Goal: Task Accomplishment & Management: Manage account settings

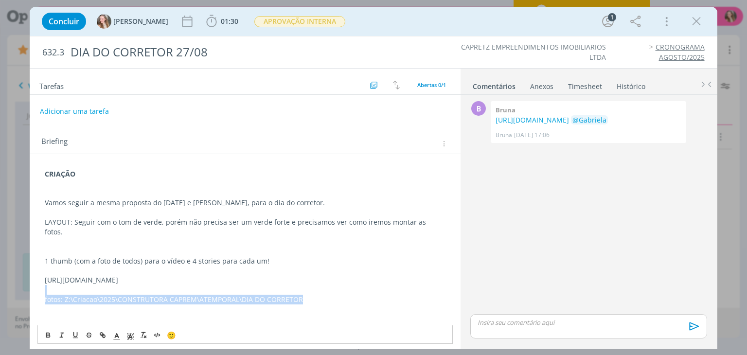
click at [25, 298] on div "Concluir Gabriela 01:30 Iniciar Apontar Data * 21/08/2025 Horas * 00:00 Tarefa …" at bounding box center [373, 177] width 747 height 355
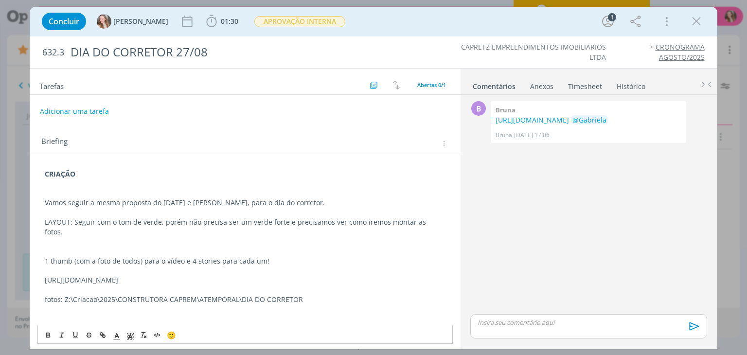
click at [66, 295] on p "fotos: Z:\Criacao\2025\CONSTRUTORA CAPREM\ATEMPORAL\DIA DO CORRETOR" at bounding box center [245, 300] width 400 height 10
drag, startPoint x: 66, startPoint y: 288, endPoint x: 291, endPoint y: 289, distance: 225.8
click at [291, 295] on p "fotos: Z:\Criacao\2025\CONSTRUTORA CAPREM\ATEMPORAL\DIA DO CORRETOR" at bounding box center [245, 300] width 400 height 10
copy p "Z:\Criacao\2025\CONSTRUTORA CAPREM\ATEMPORAL\DIA DO CORRETOR"
click at [76, 110] on button "Adicionar uma tarefa" at bounding box center [73, 111] width 69 height 17
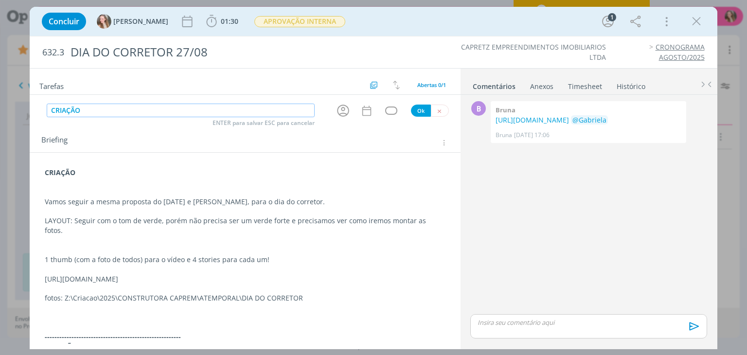
type input "CRIAÇÃO"
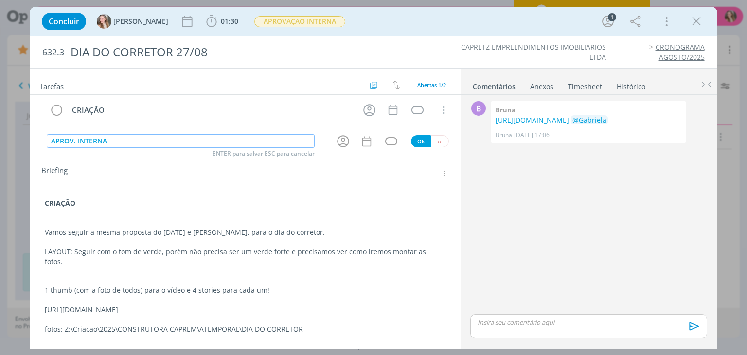
type input "APROV. INTERNA"
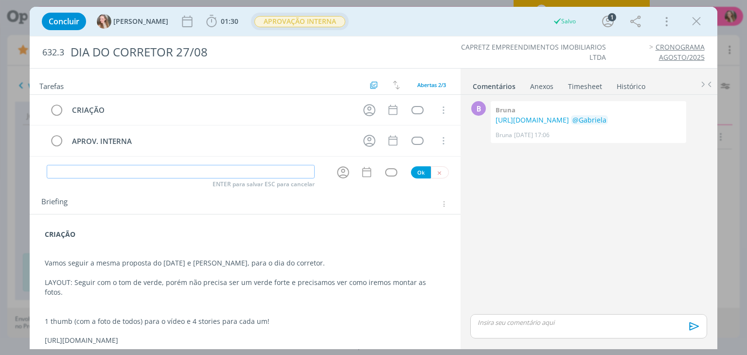
click at [267, 21] on span "APROVAÇÃO INTERNA" at bounding box center [299, 21] width 91 height 11
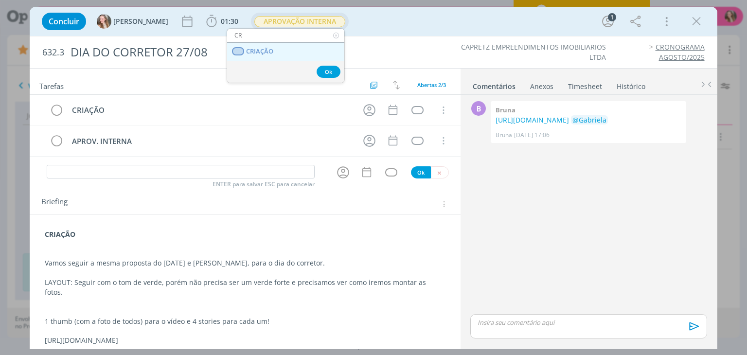
type input "CR"
click at [260, 50] on span "CRIAÇÃO" at bounding box center [260, 52] width 27 height 8
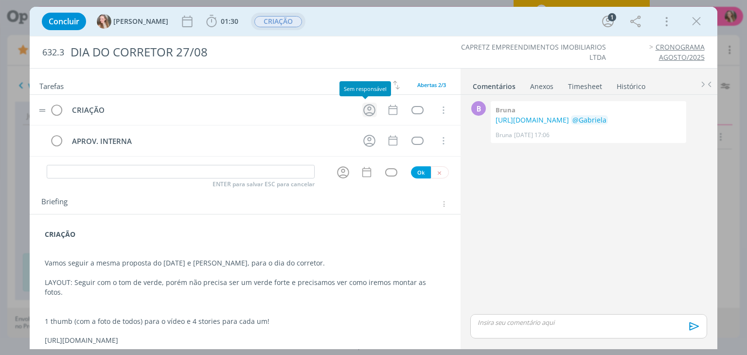
click at [362, 111] on icon "dialog" at bounding box center [369, 110] width 15 height 15
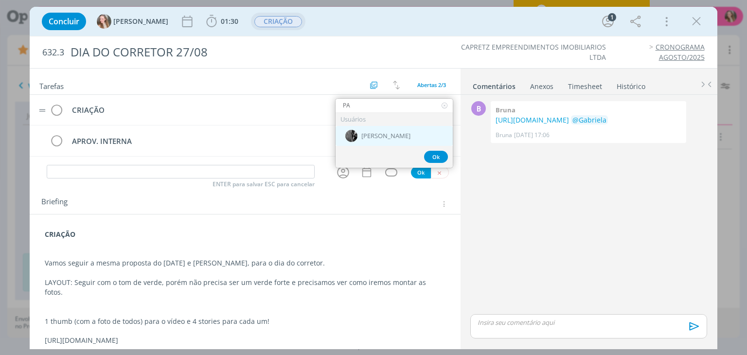
type input "PA"
click at [368, 131] on div "[PERSON_NAME]" at bounding box center [394, 136] width 117 height 20
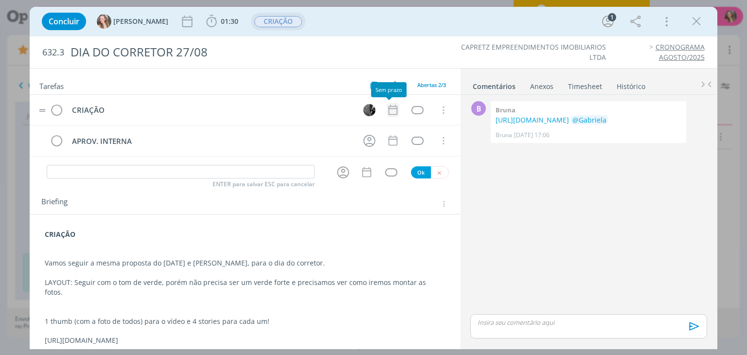
click at [388, 109] on icon "dialog" at bounding box center [393, 110] width 13 height 13
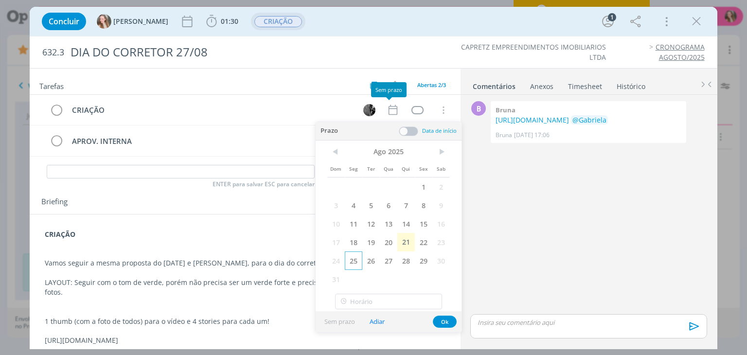
click at [354, 258] on span "25" at bounding box center [354, 261] width 18 height 18
click at [443, 320] on button "Ok" at bounding box center [445, 322] width 24 height 12
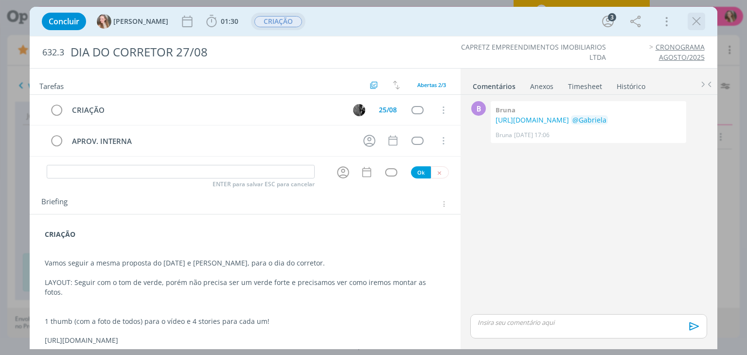
click at [693, 21] on icon "dialog" at bounding box center [697, 21] width 15 height 15
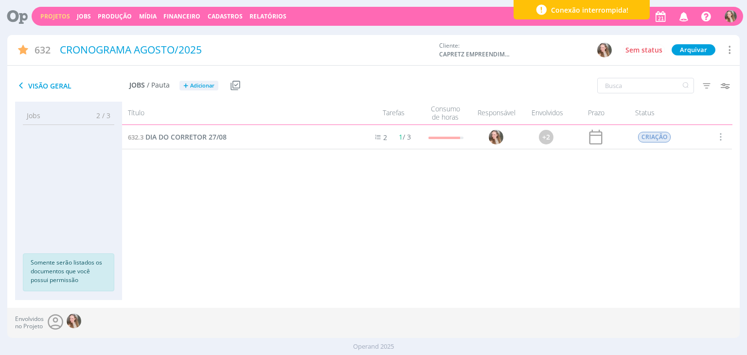
click at [568, 8] on span "Conexão interrompida!" at bounding box center [589, 10] width 77 height 10
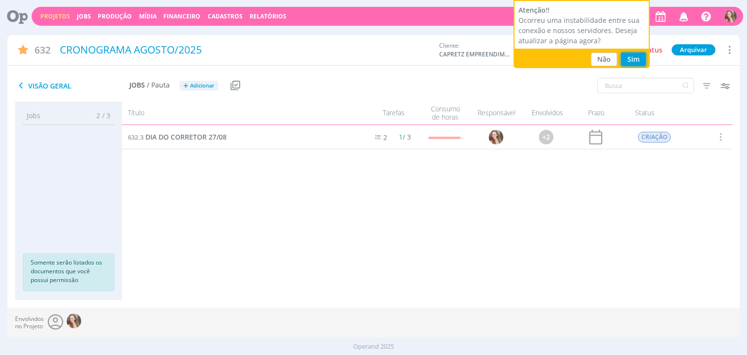
click at [636, 60] on button "Sim" at bounding box center [633, 60] width 25 height 14
